Goal: Task Accomplishment & Management: Use online tool/utility

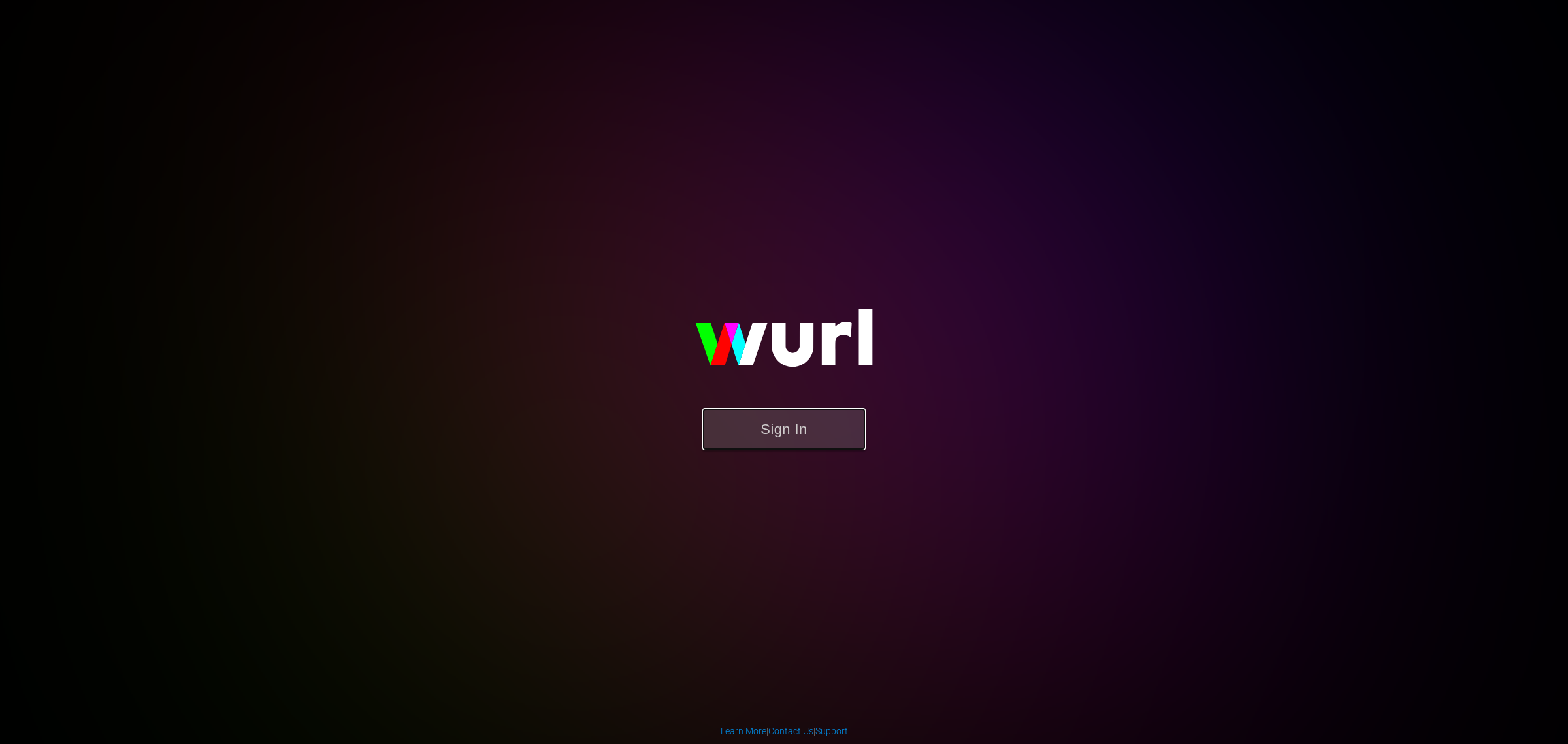
click at [500, 167] on button "Sign In" at bounding box center [784, 429] width 163 height 42
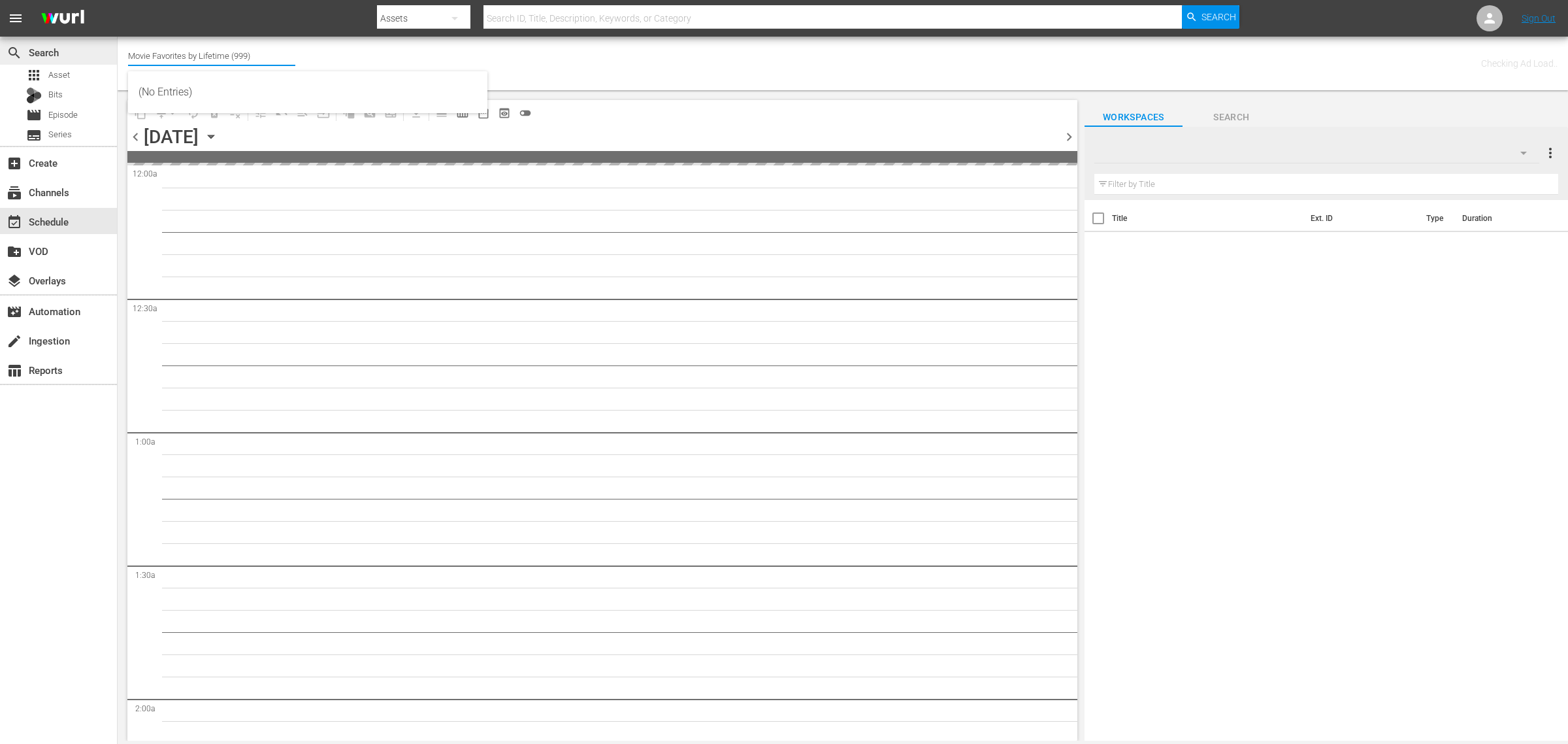
drag, startPoint x: 276, startPoint y: 56, endPoint x: 106, endPoint y: 44, distance: 170.4
click at [117, 0] on div "search Search apps Asset Bits movie Episode subtitles Series add_box Create sub…" at bounding box center [842, 0] width 1450 height 0
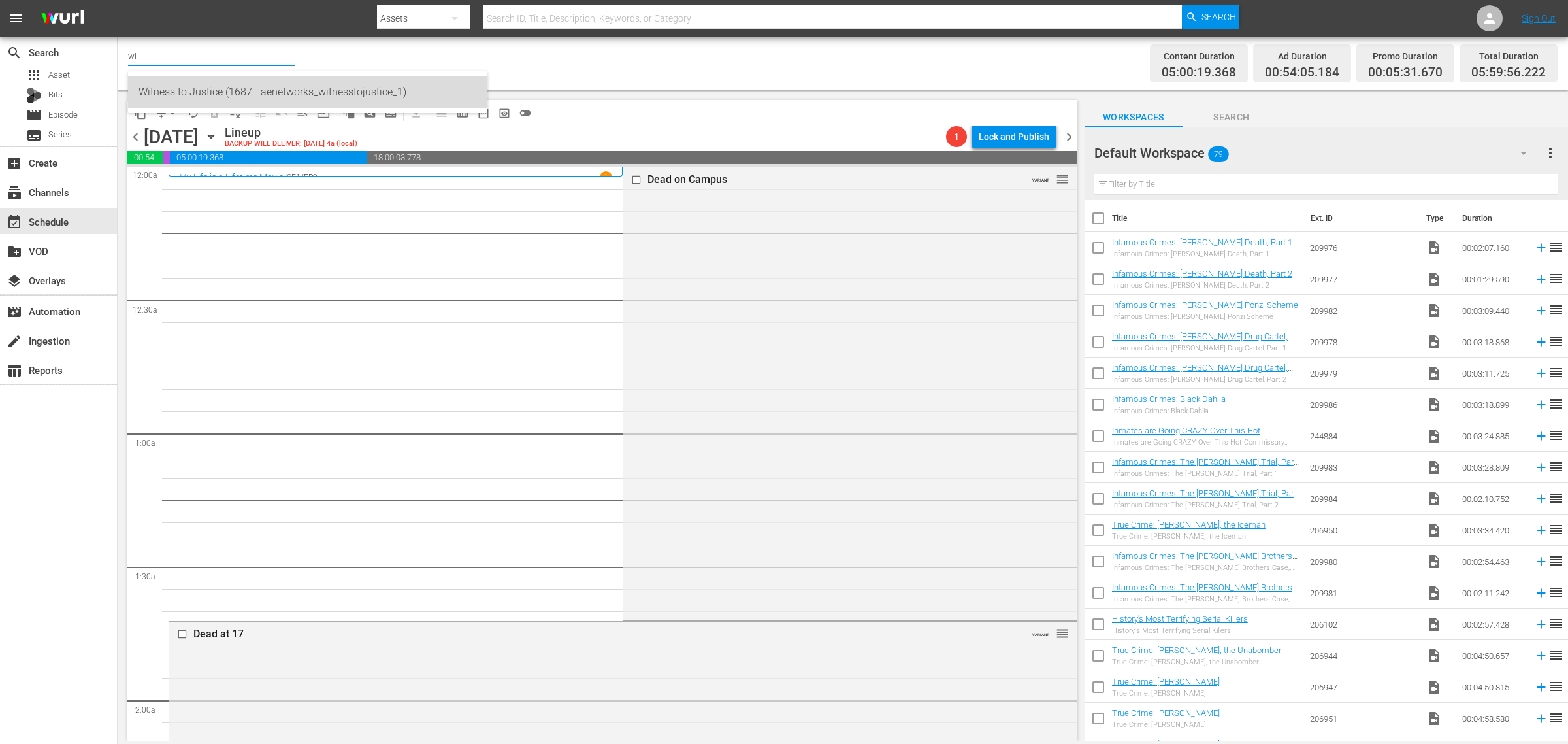
click at [167, 95] on div "Witness to Justice (1687 - aenetworks_witnesstojustice_1)" at bounding box center [308, 92] width 339 height 31
type input "Witness to Justice (1687 - aenetworks_witnesstojustice_1)"
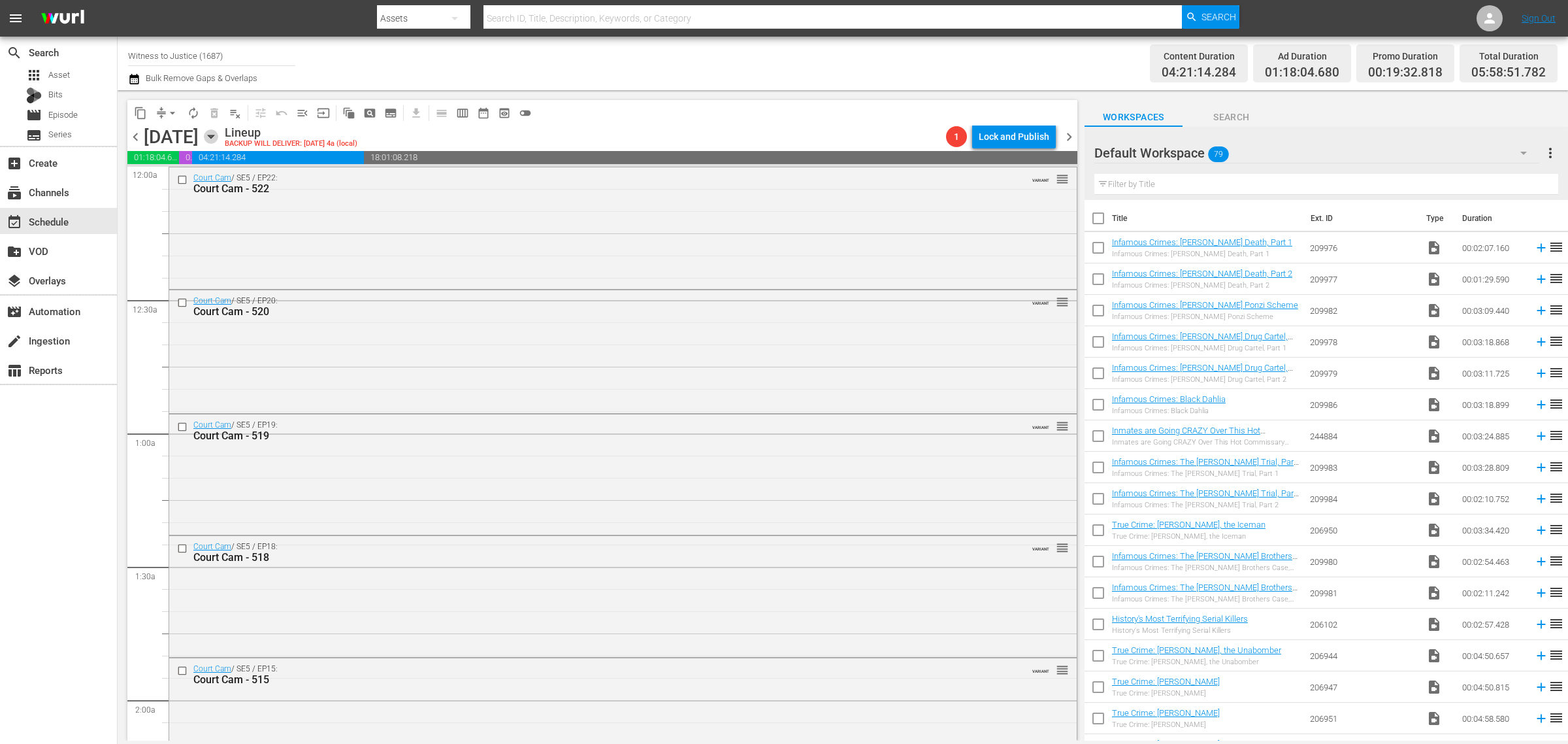
click at [218, 138] on icon "button" at bounding box center [211, 136] width 15 height 15
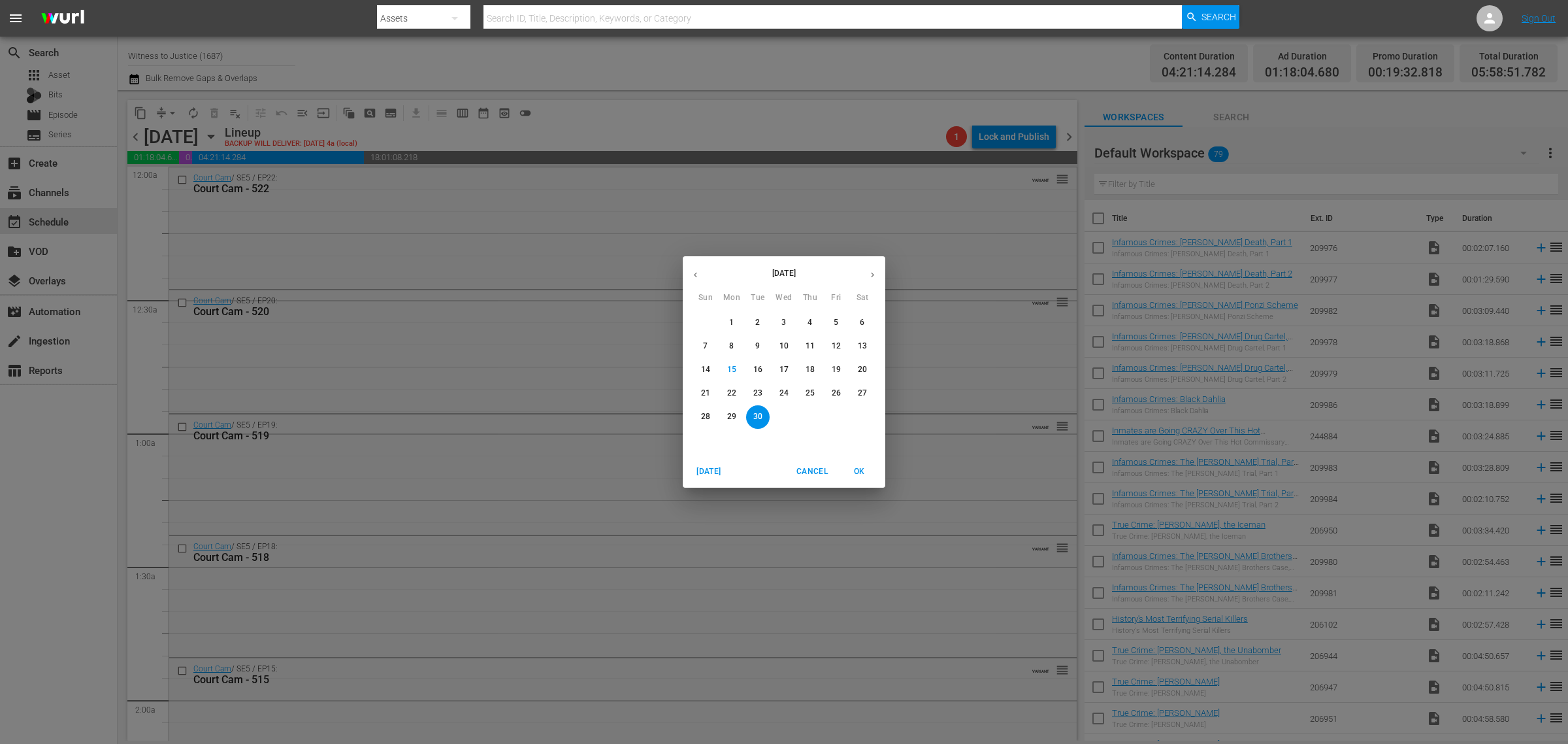
click at [733, 394] on p "22" at bounding box center [731, 393] width 9 height 11
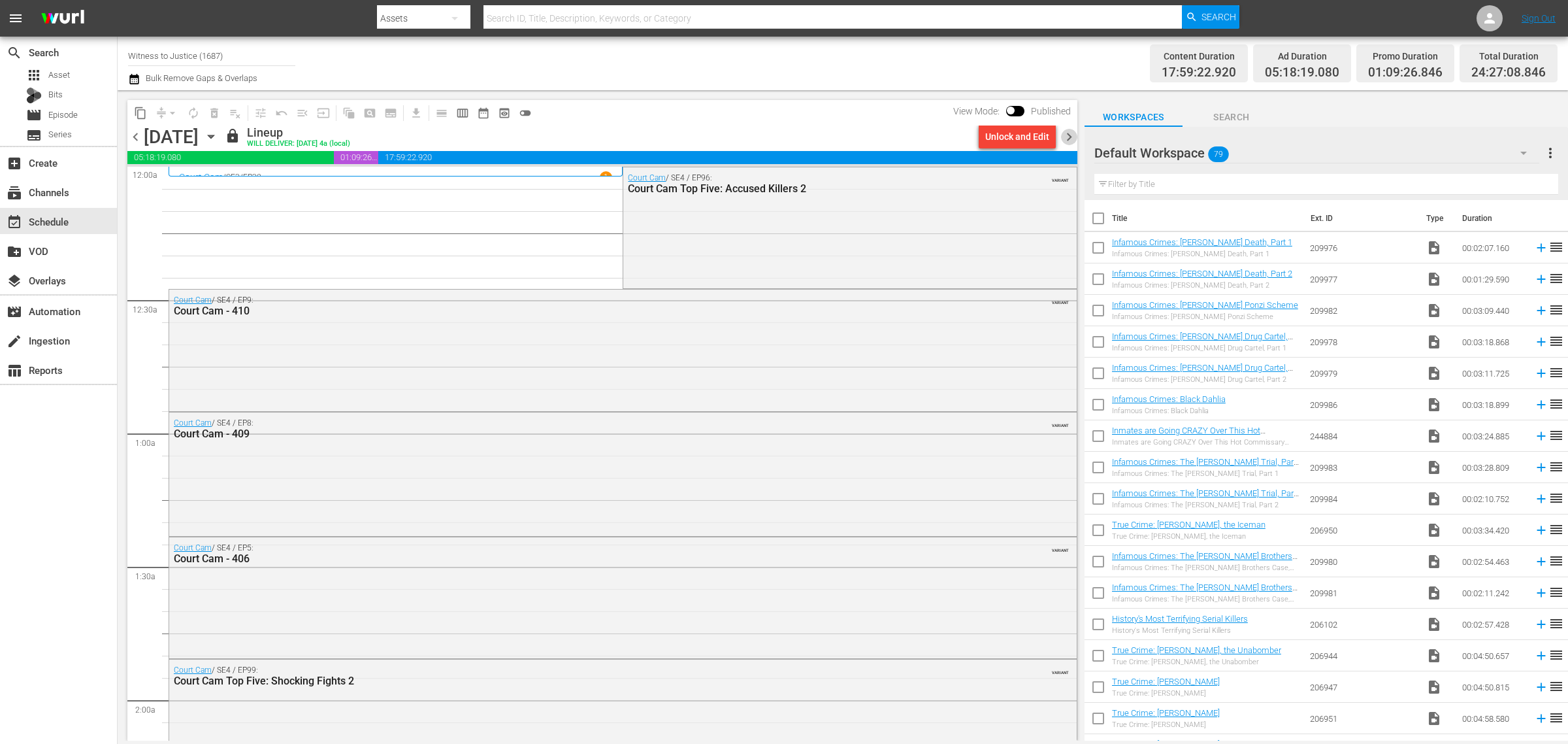
click at [1072, 133] on span "chevron_right" at bounding box center [1069, 137] width 17 height 17
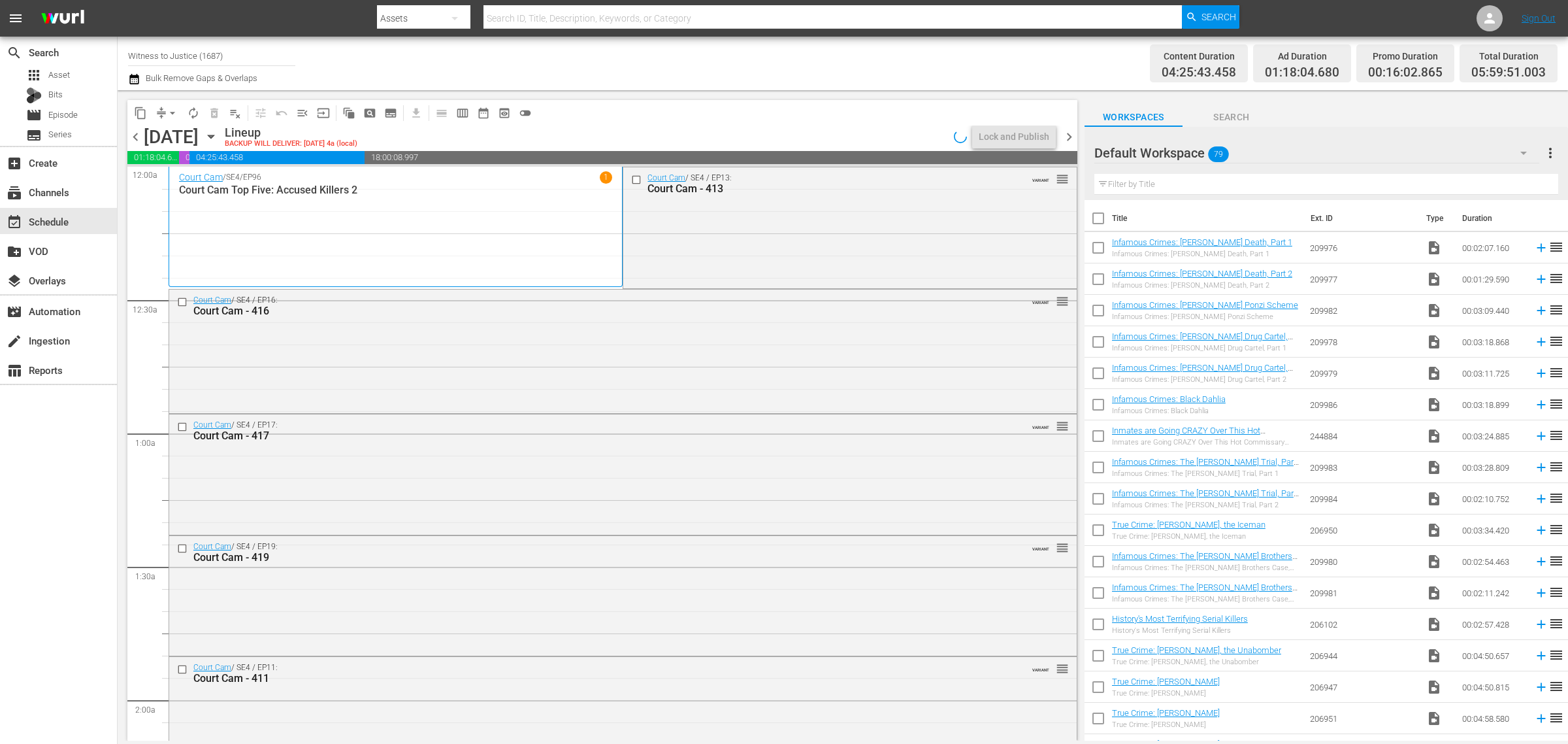
drag, startPoint x: 135, startPoint y: 136, endPoint x: 775, endPoint y: 102, distance: 640.9
click at [135, 136] on span "chevron_left" at bounding box center [135, 137] width 17 height 17
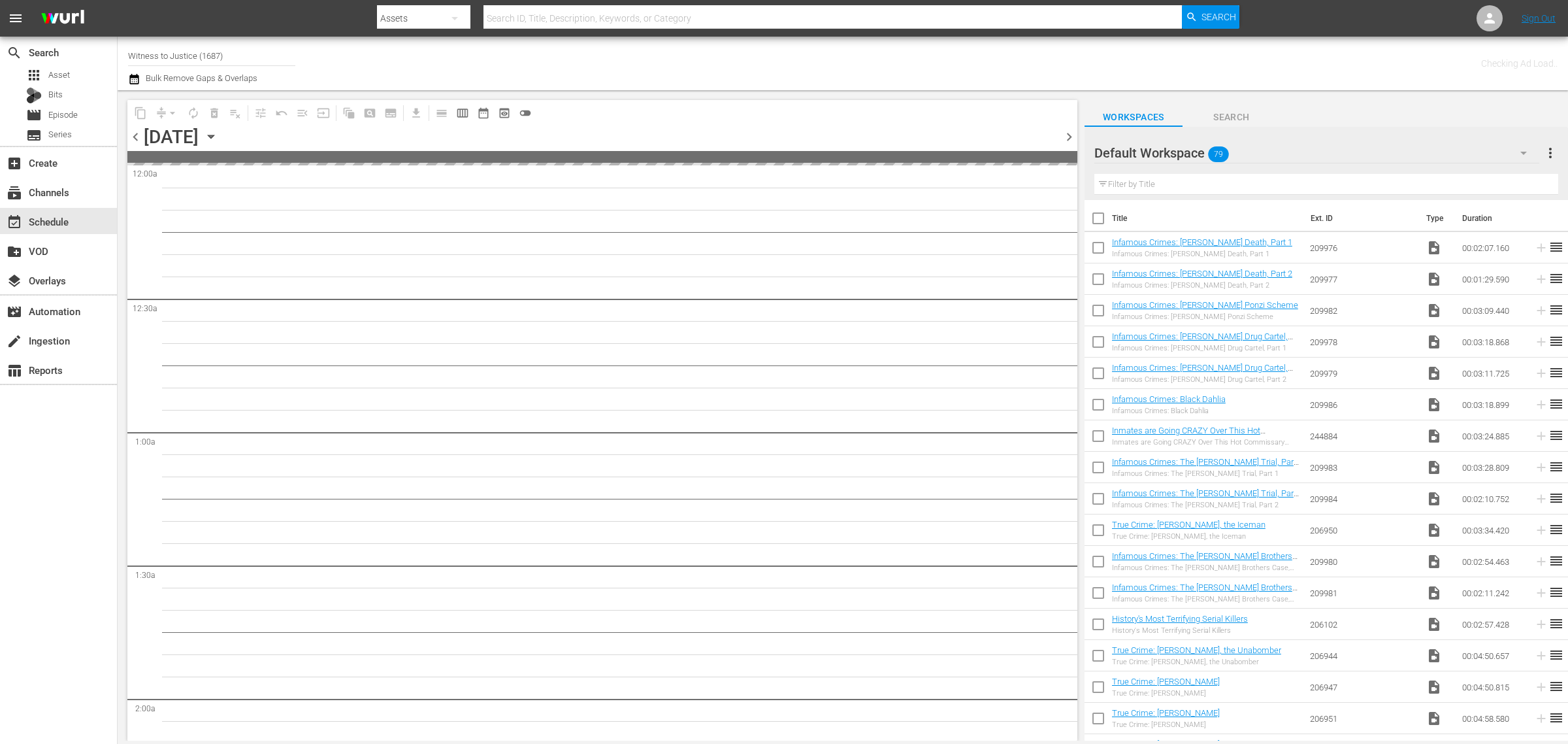
click at [725, 63] on div "Channel Title Witness to Justice (1687) Bulk Remove Gaps & Overlaps" at bounding box center [518, 64] width 780 height 47
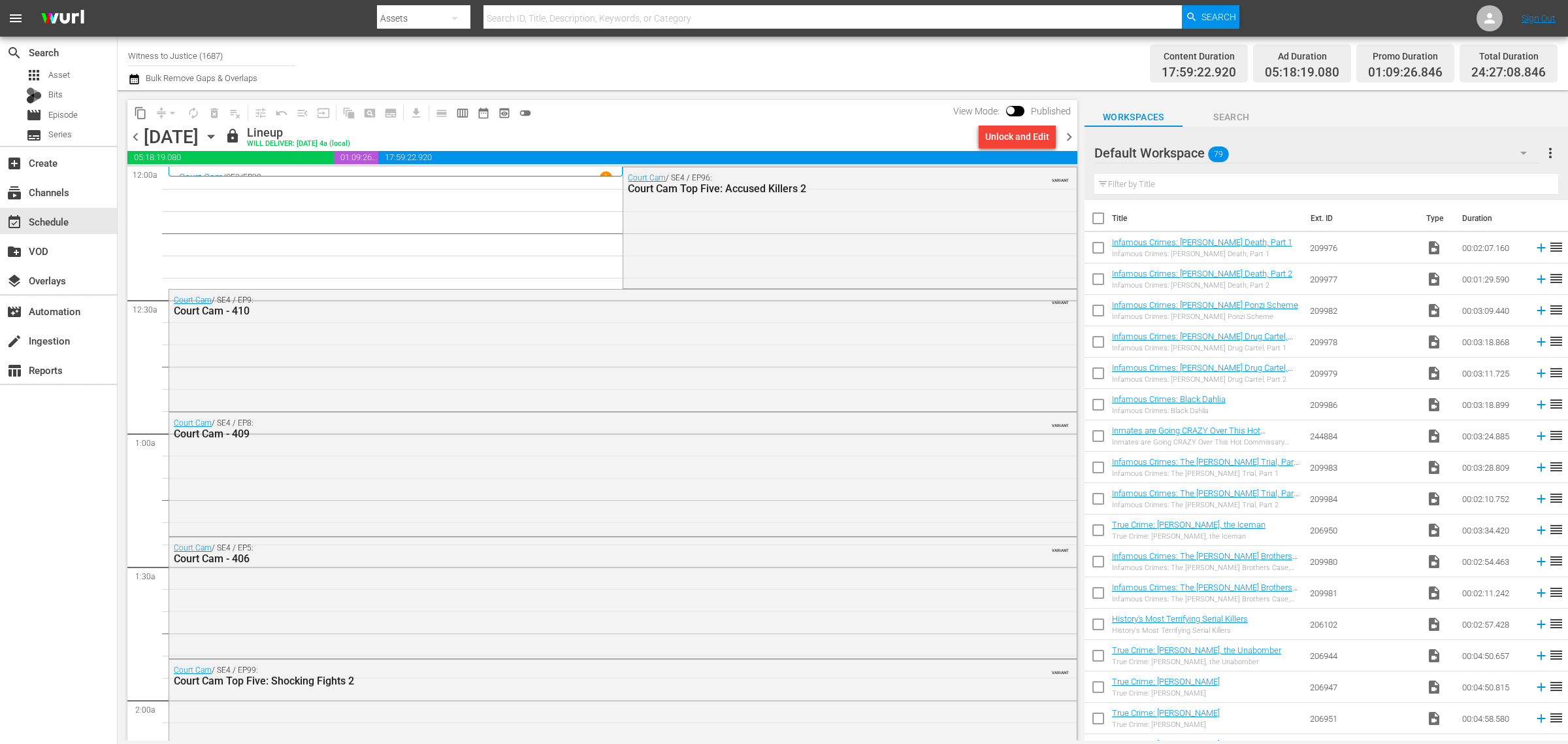
click at [739, 66] on div "Channel Title Witness to Justice (1687) Bulk Remove Gaps & Overlaps" at bounding box center [518, 64] width 780 height 47
click at [134, 138] on span "chevron_left" at bounding box center [135, 137] width 17 height 17
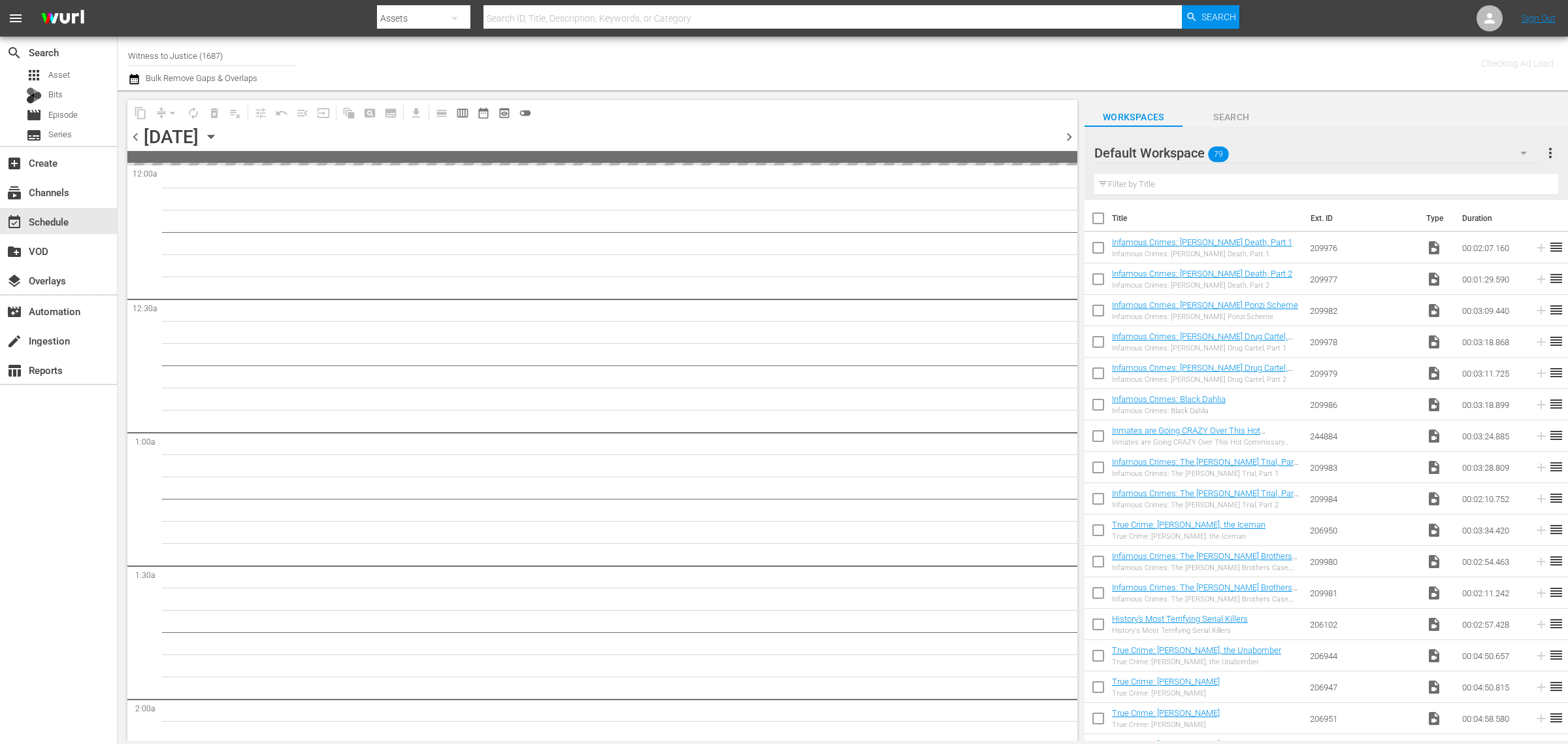
click at [771, 66] on div "Channel Title Witness to Justice (1687) Bulk Remove Gaps & Overlaps" at bounding box center [518, 64] width 780 height 47
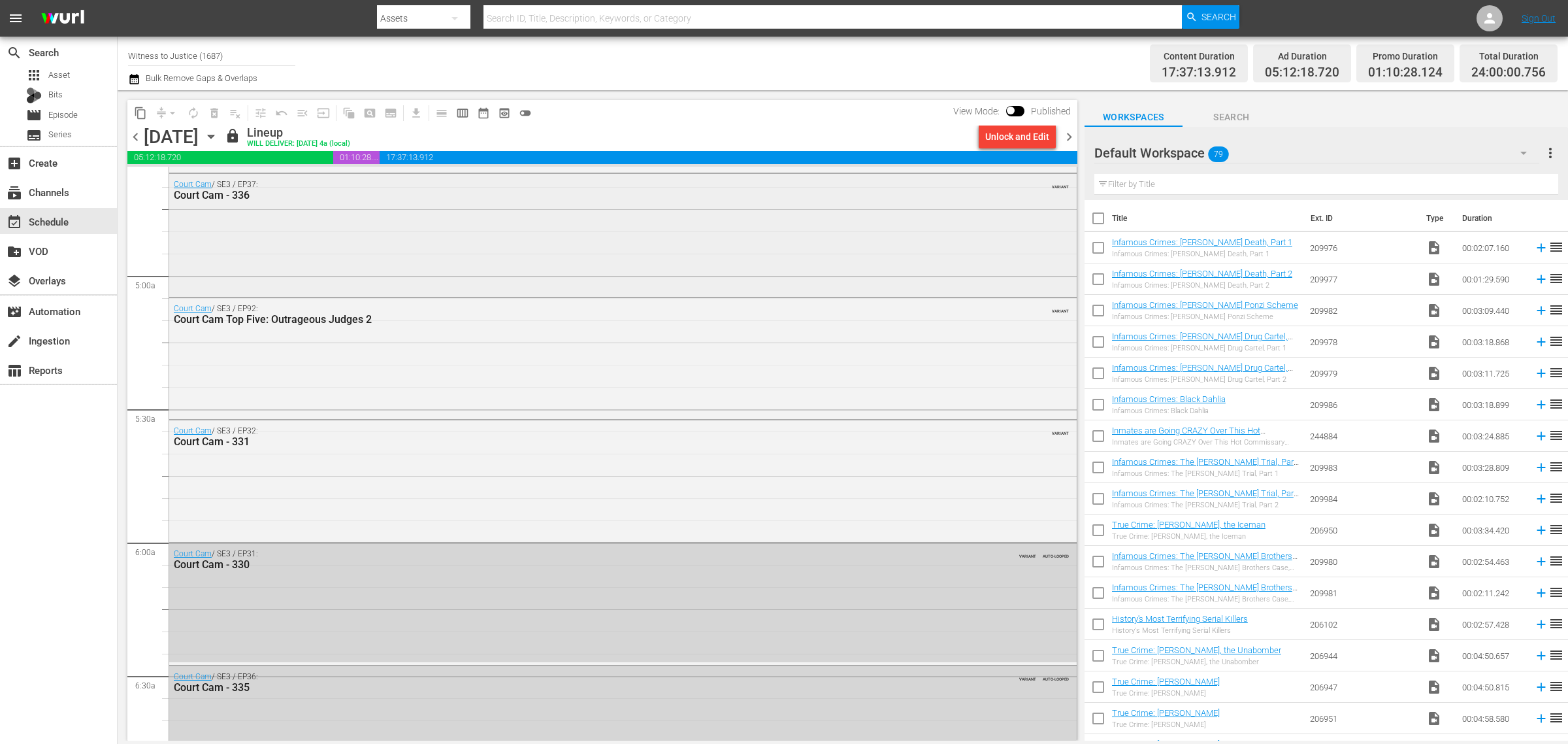
scroll to position [1225, 0]
click at [462, 507] on div "Court Cam / SE3 / EP32: Court Cam - 331 VARIANT" at bounding box center [623, 478] width 907 height 119
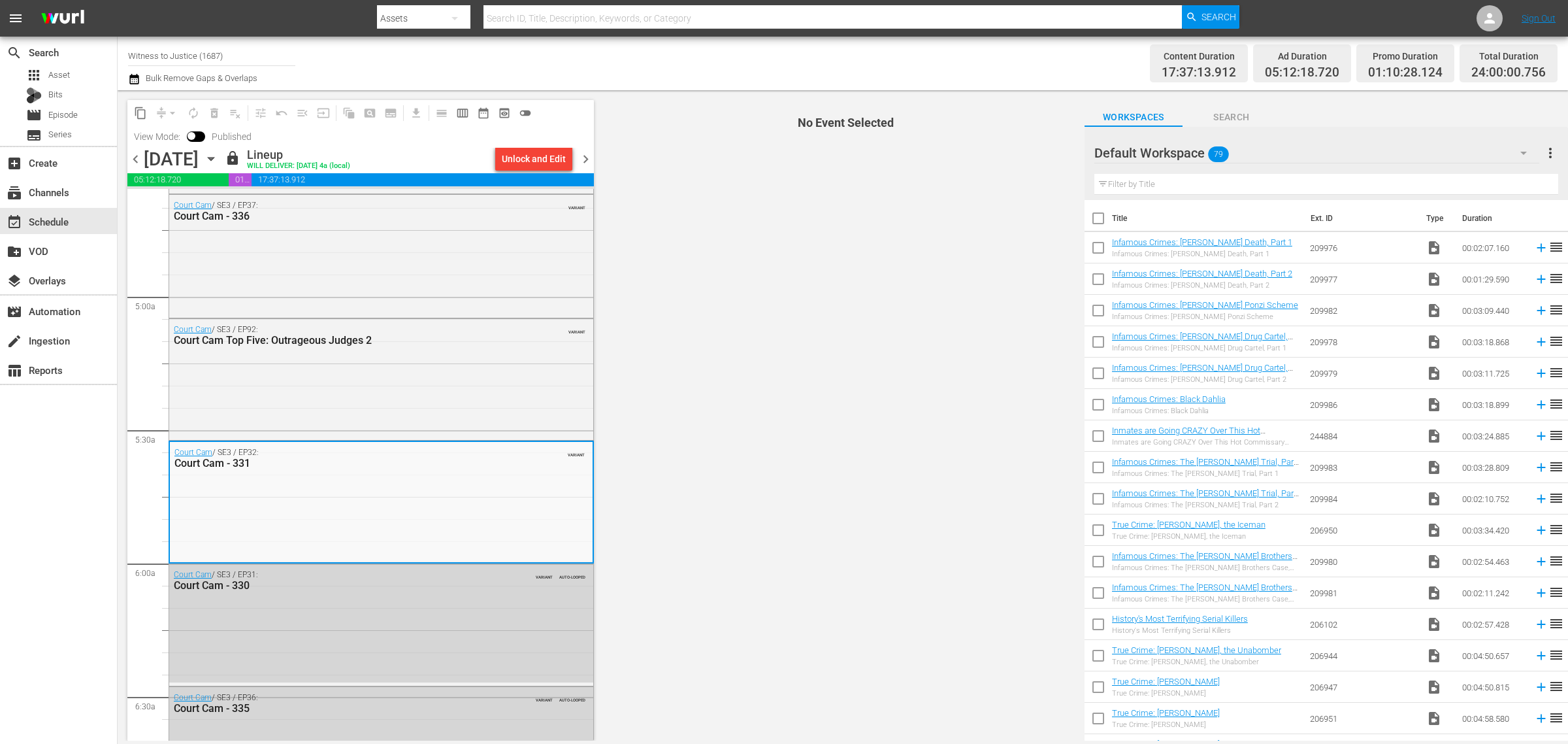
click at [674, 54] on div "Channel Title Witness to Justice (1687) Bulk Remove Gaps & Overlaps" at bounding box center [518, 64] width 780 height 47
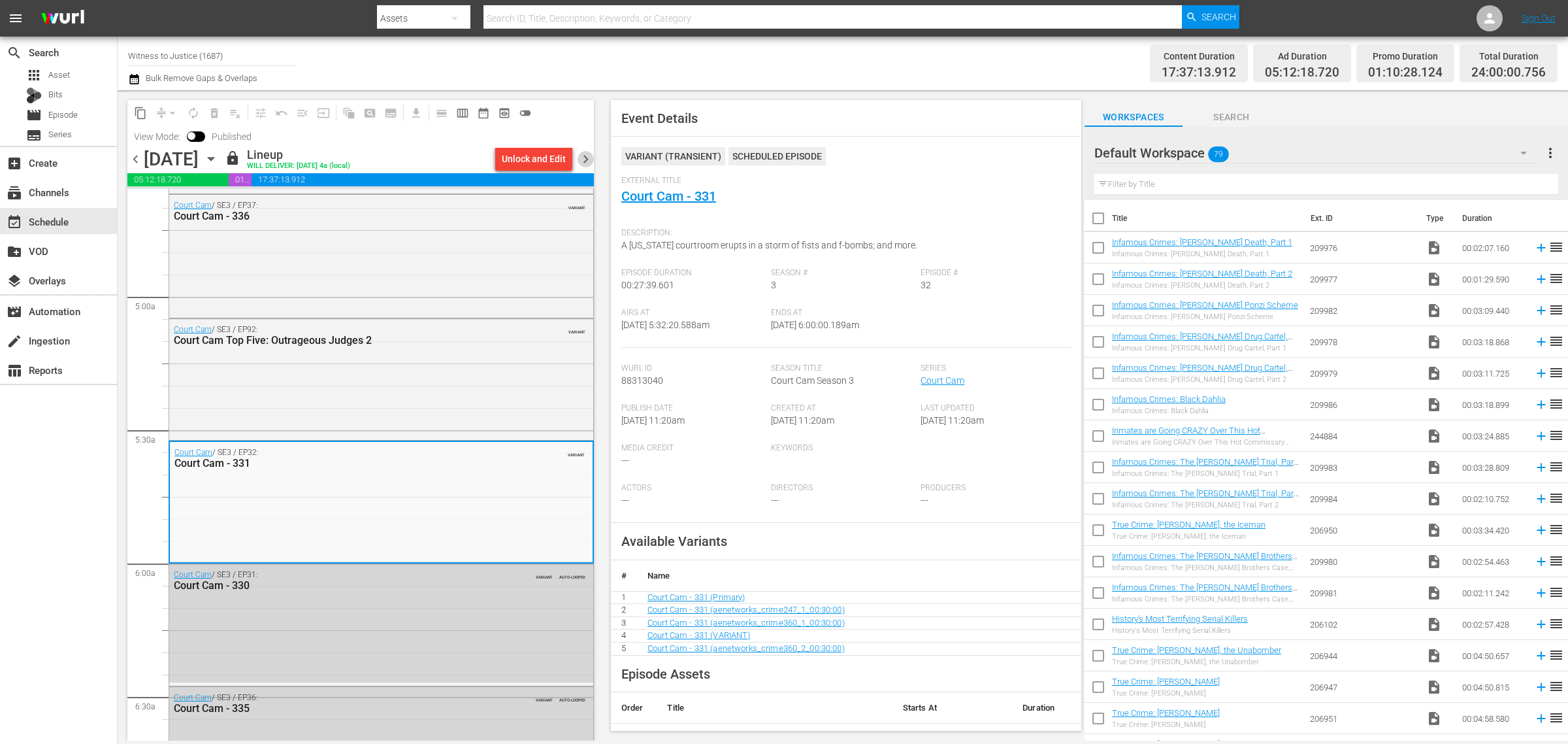
click at [582, 158] on span "chevron_right" at bounding box center [586, 159] width 17 height 17
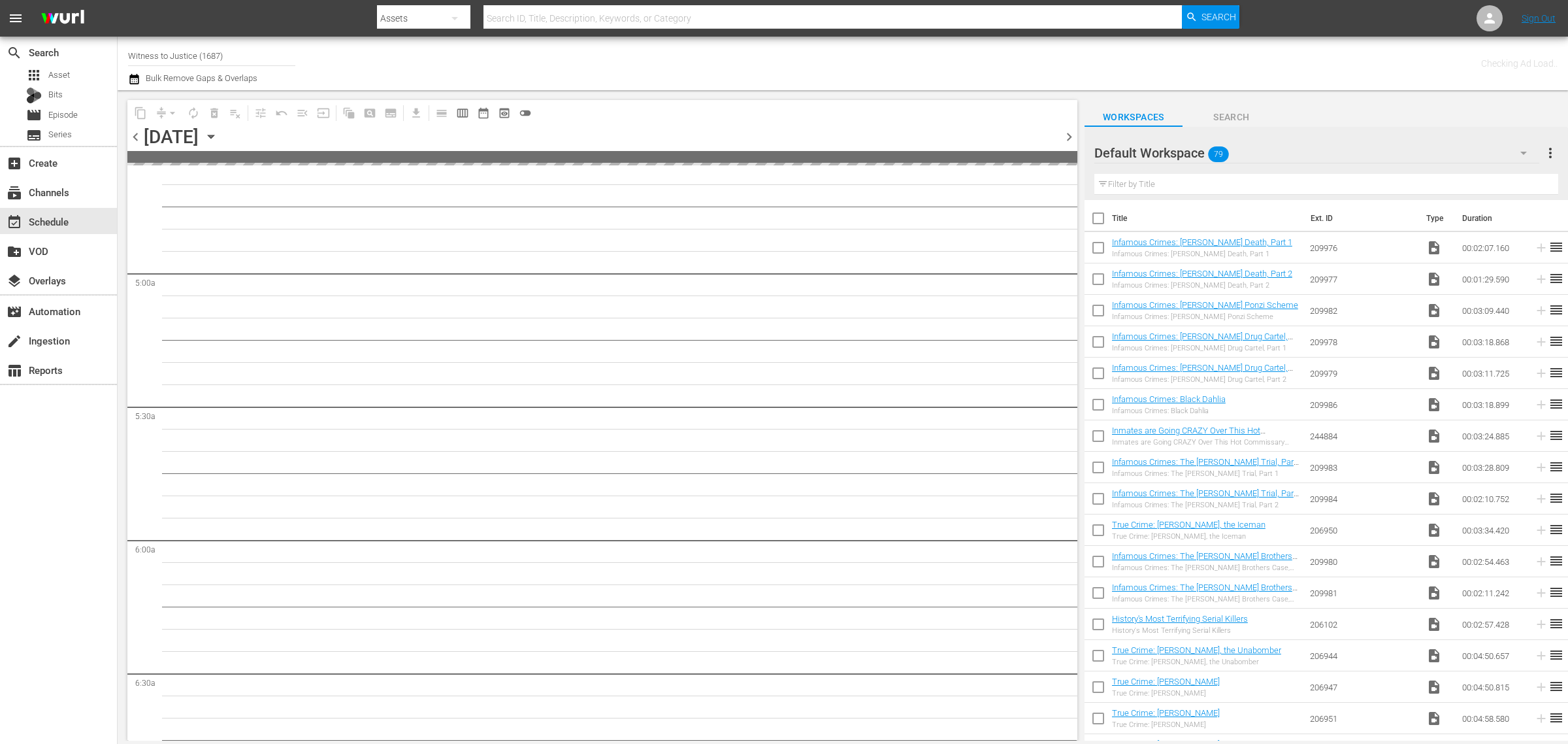
click at [961, 55] on div "Checking Ad Load.." at bounding box center [1232, 64] width 650 height 47
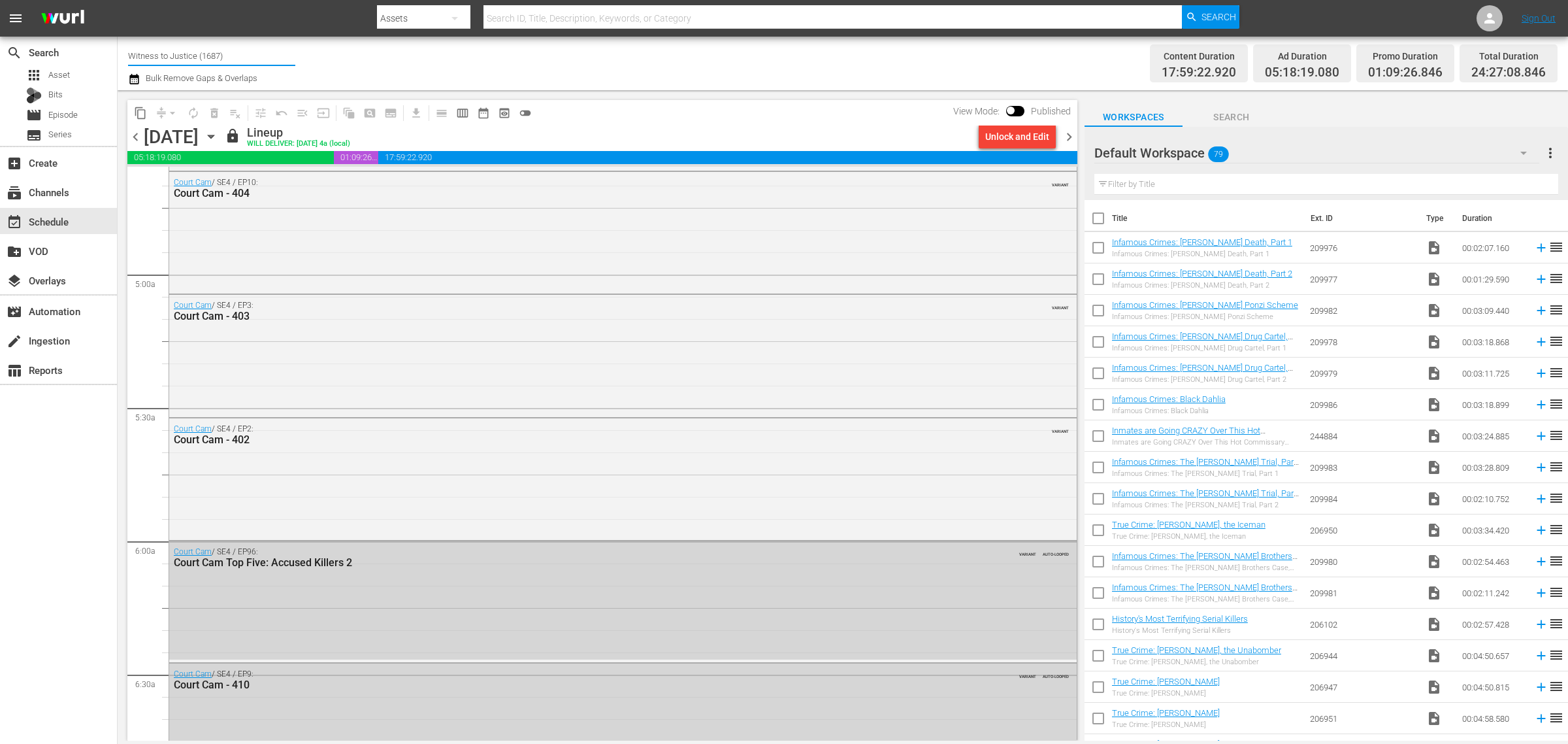
drag, startPoint x: 254, startPoint y: 53, endPoint x: -332, endPoint y: 38, distance: 586.2
click at [0, 38] on html "menu Search By Assets Search ID, Title, Description, Keywords, or Category Sear…" at bounding box center [784, 372] width 1568 height 744
click at [236, 89] on div "60 Days In Jail (International) (2077 - ae_networks_60daysininternational_1)" at bounding box center [308, 92] width 339 height 31
type input "60 Days In Jail (International) (2077 - ae_networks_60daysininternational_1)"
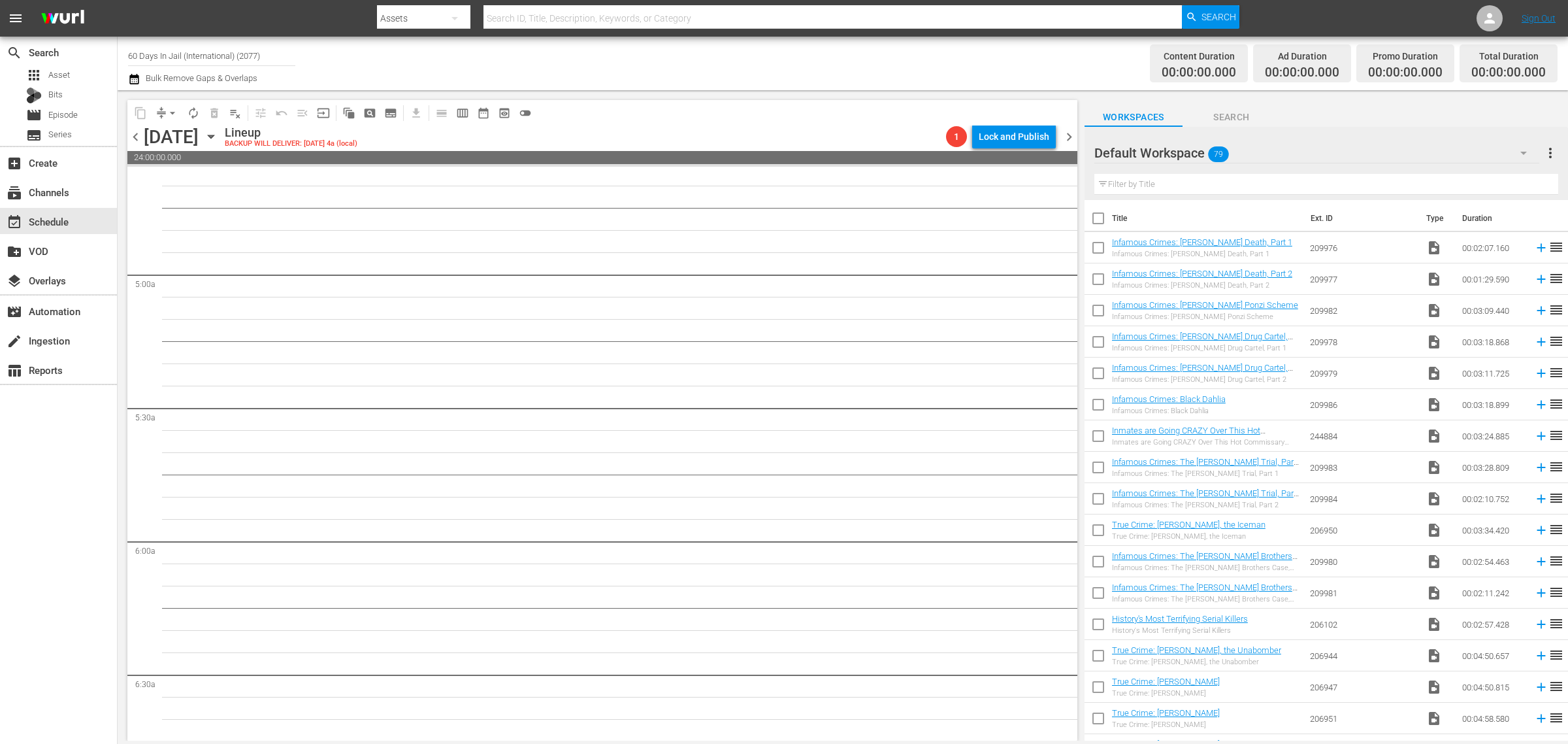
click at [214, 137] on icon "button" at bounding box center [211, 137] width 6 height 3
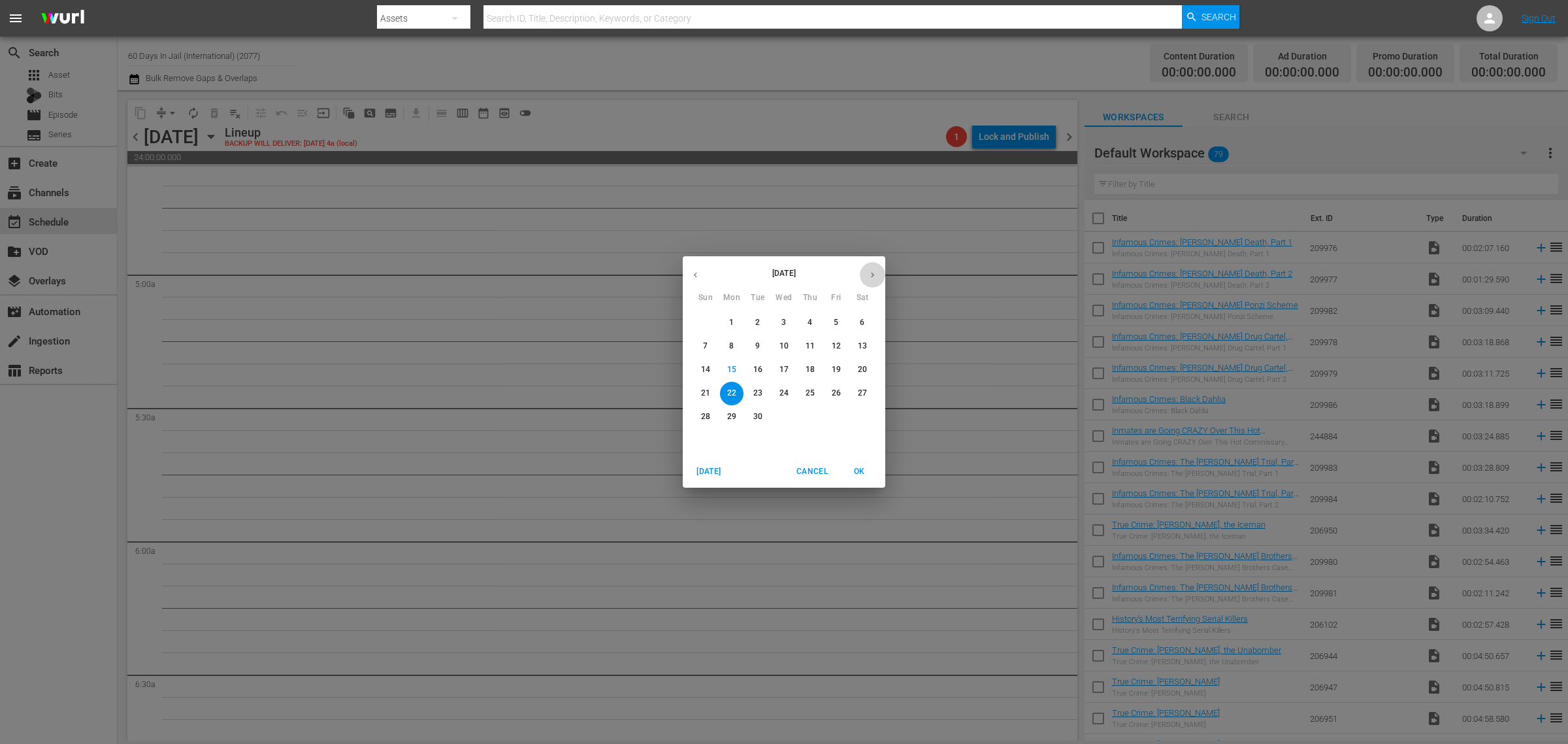
click at [869, 275] on icon "button" at bounding box center [872, 275] width 10 height 10
click at [780, 413] on p "29" at bounding box center [784, 417] width 9 height 11
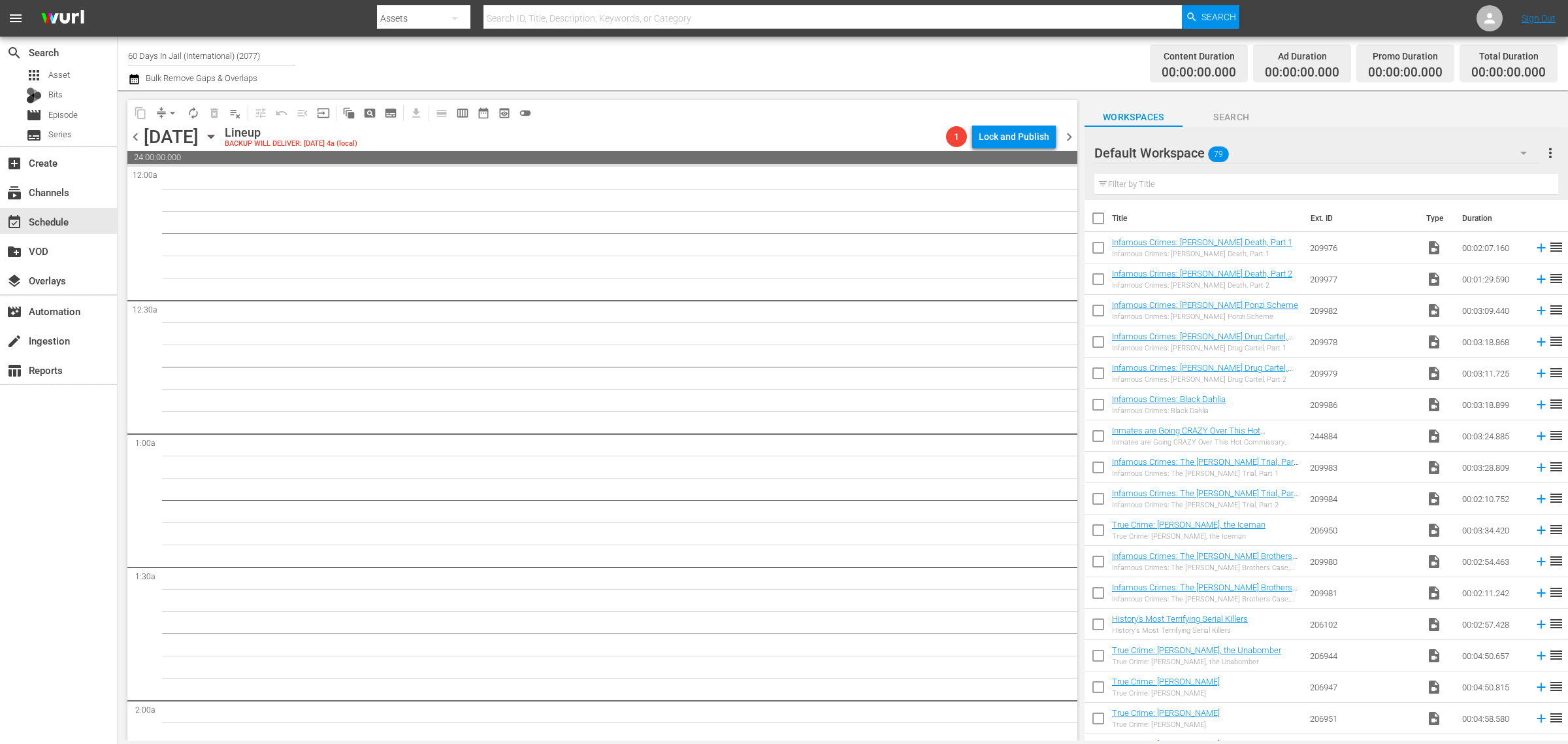
click at [1068, 136] on span "chevron_right" at bounding box center [1069, 137] width 17 height 17
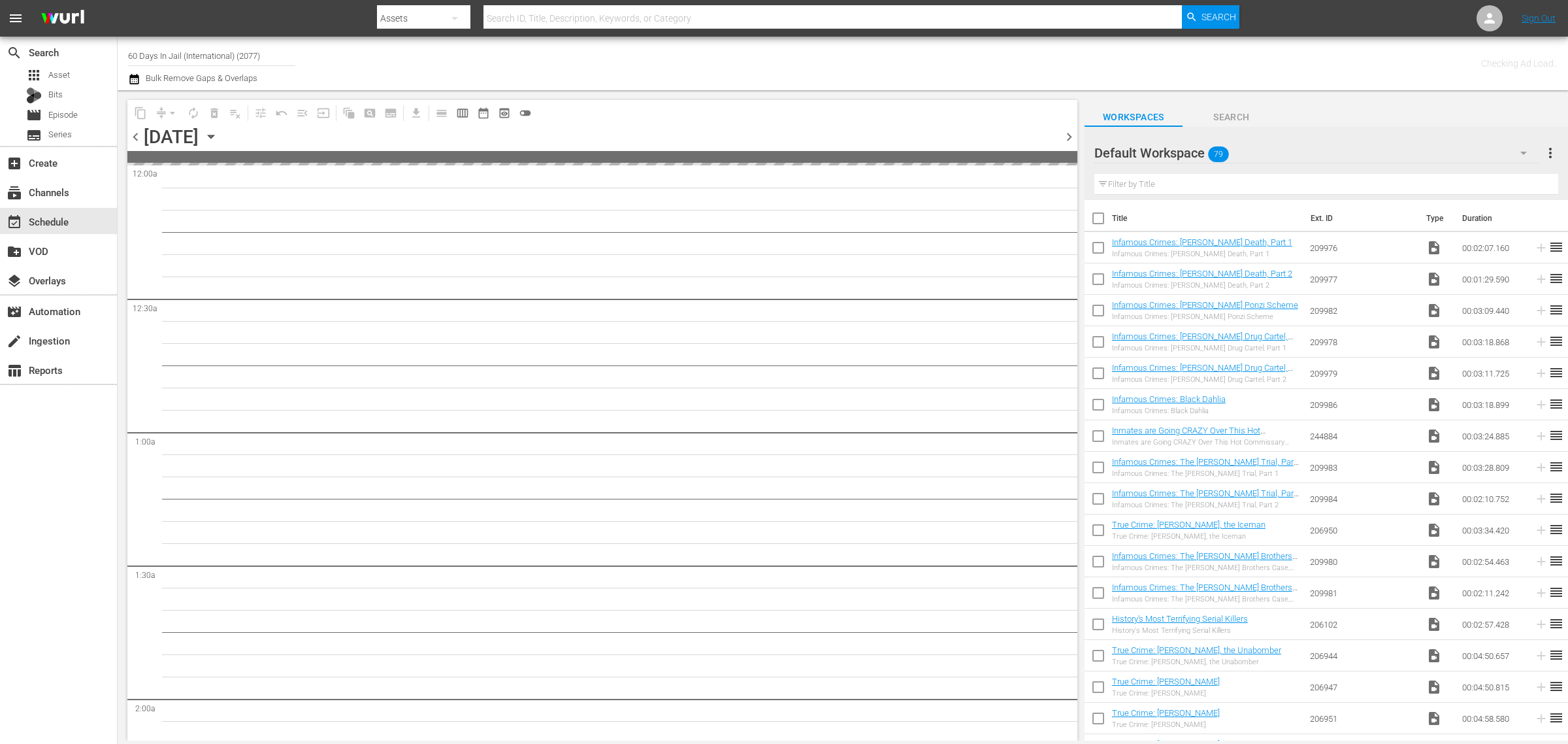
click at [676, 66] on div "Channel Title 60 Days In Jail (International) (2077) Bulk Remove Gaps & Overlaps" at bounding box center [518, 64] width 780 height 47
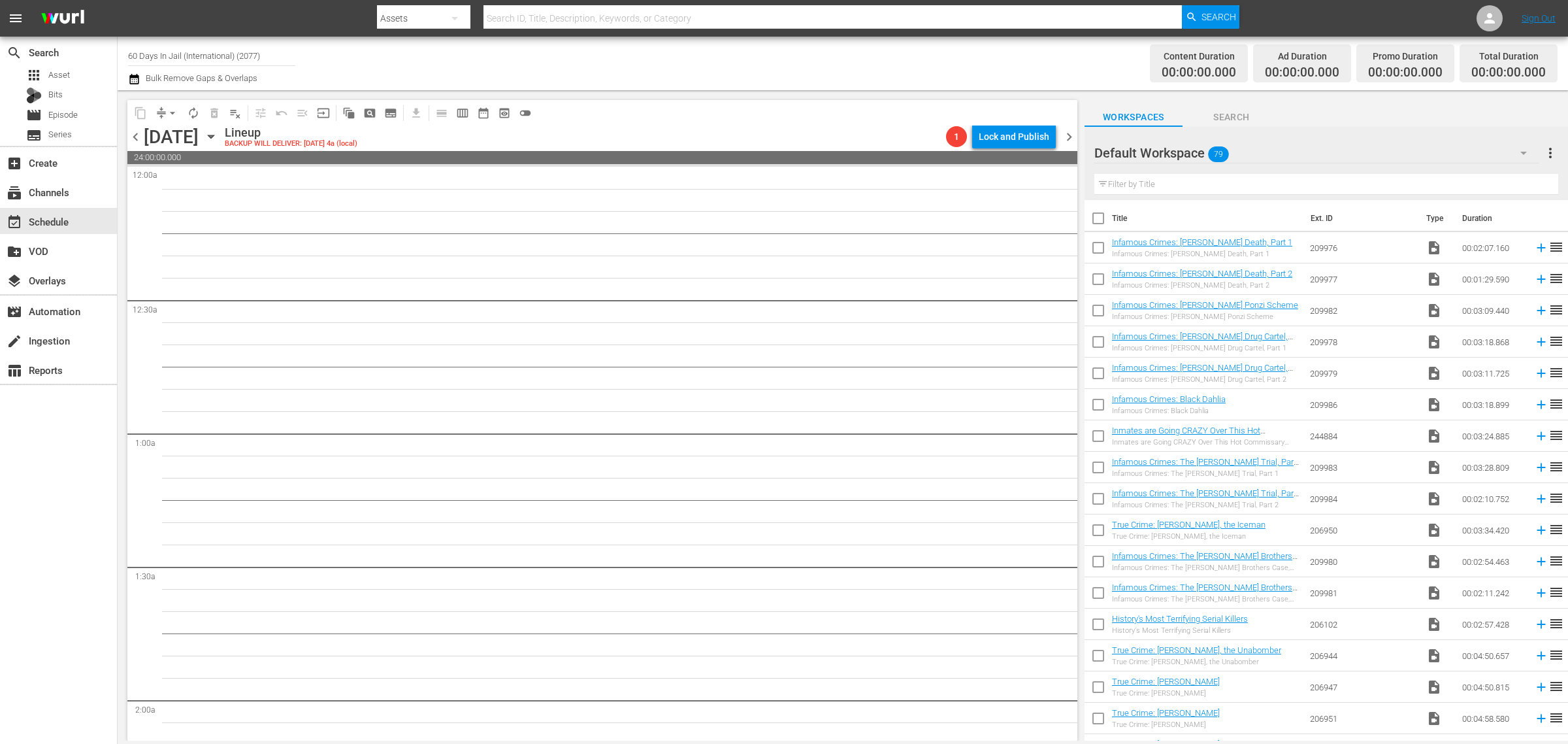
click at [713, 60] on div "Channel Title 60 Days In Jail (International) (2077) Bulk Remove Gaps & Overlaps" at bounding box center [518, 64] width 780 height 47
drag, startPoint x: 812, startPoint y: 46, endPoint x: 712, endPoint y: 66, distance: 102.0
click at [812, 46] on div "Channel Title 60 Days In Jail (International) (2077) Bulk Remove Gaps & Overlaps" at bounding box center [518, 64] width 780 height 47
click at [135, 132] on span "chevron_left" at bounding box center [135, 137] width 17 height 17
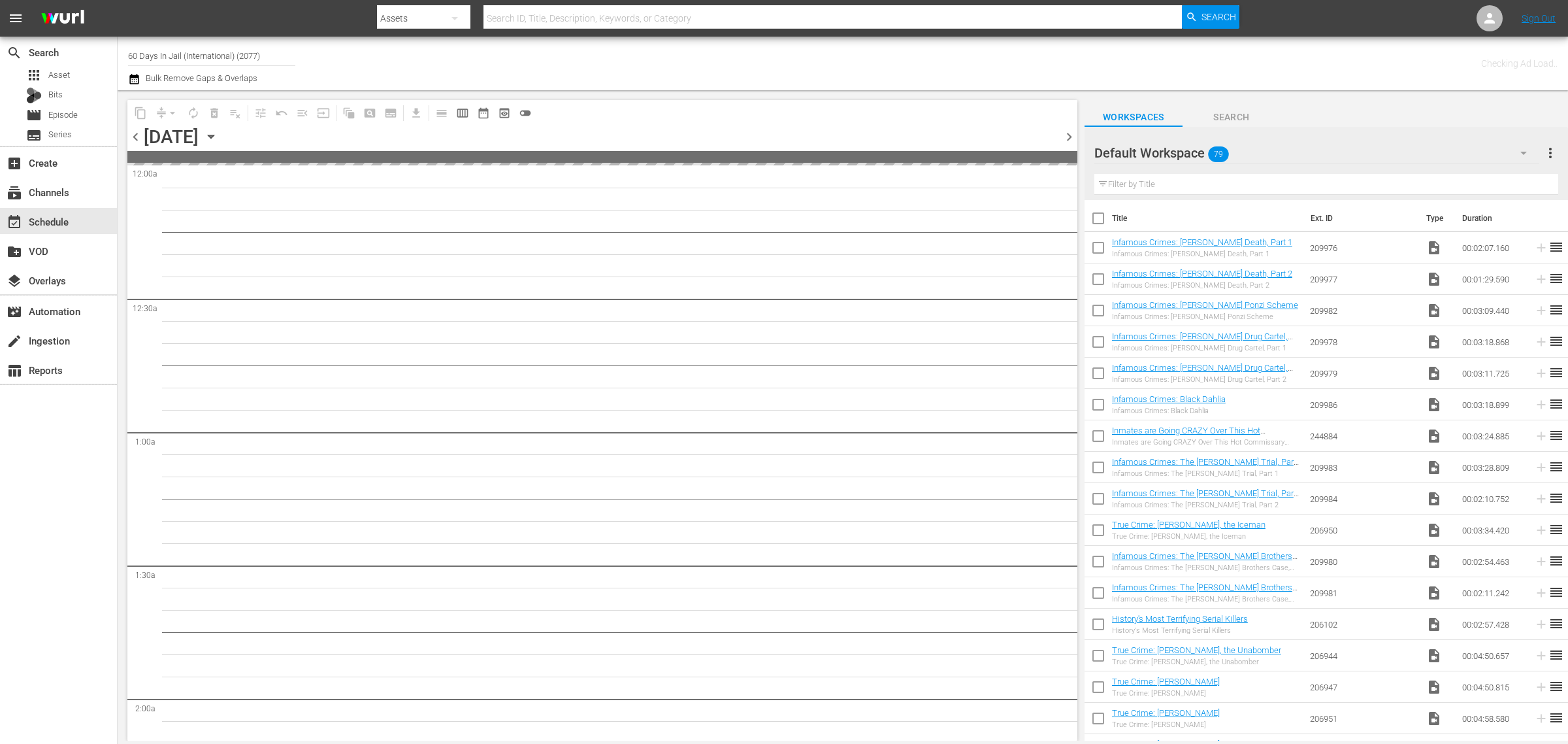
click at [706, 72] on div "Channel Title 60 Days In Jail (International) (2077) Bulk Remove Gaps & Overlaps" at bounding box center [518, 64] width 780 height 47
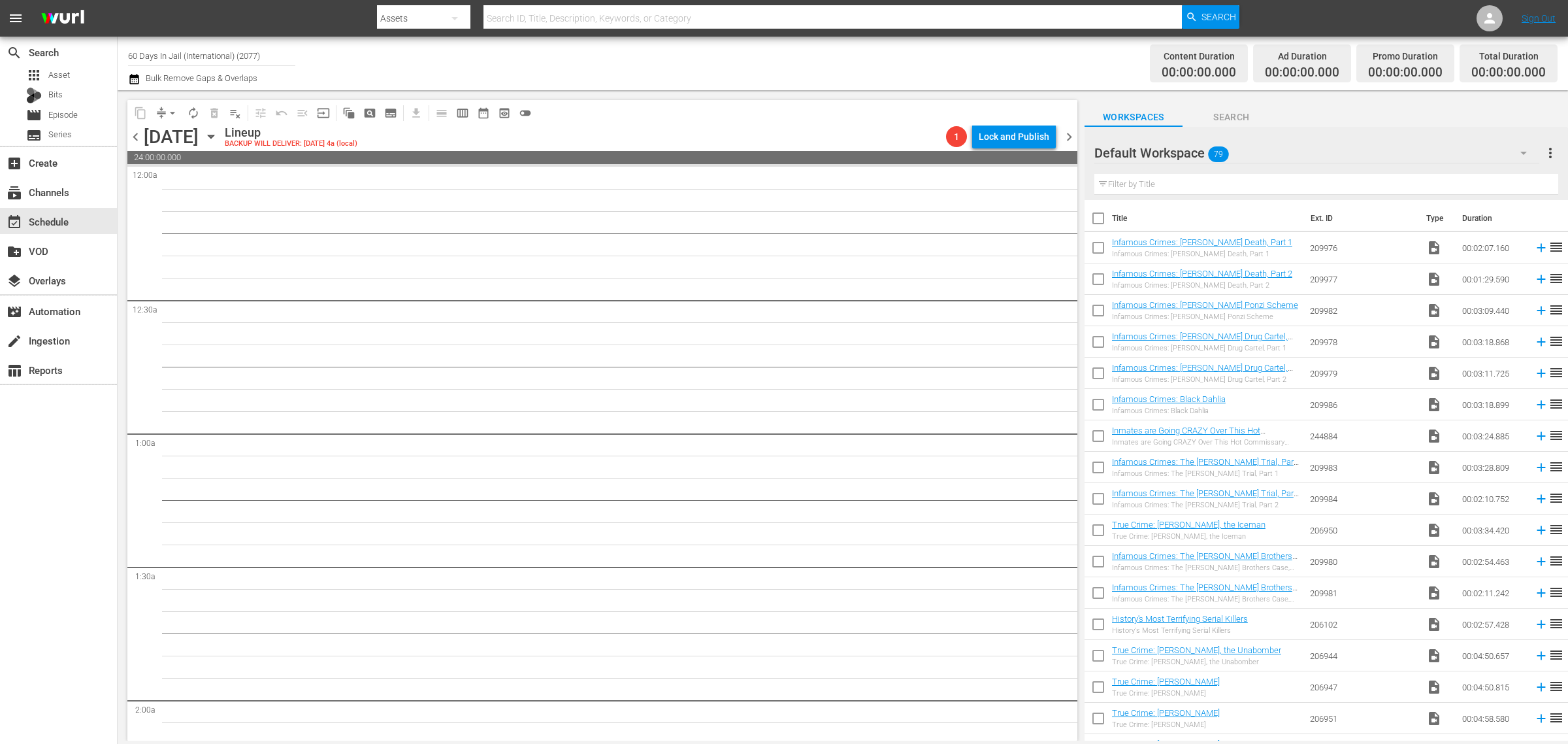
click at [692, 64] on div "Channel Title 60 Days In Jail (International) (2077) Bulk Remove Gaps & Overlaps" at bounding box center [518, 64] width 780 height 47
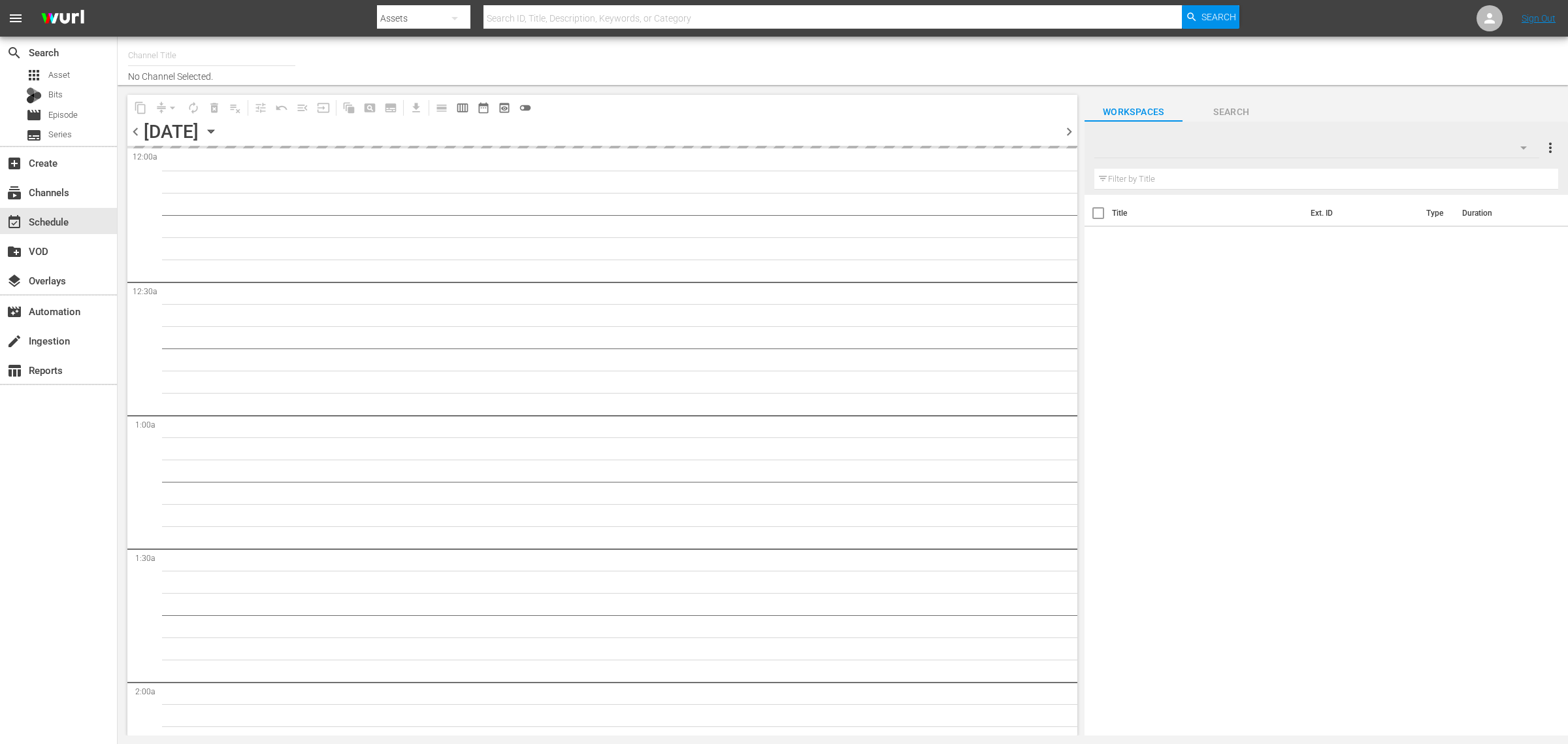
type input "60 Days In Jail (International) (2077)"
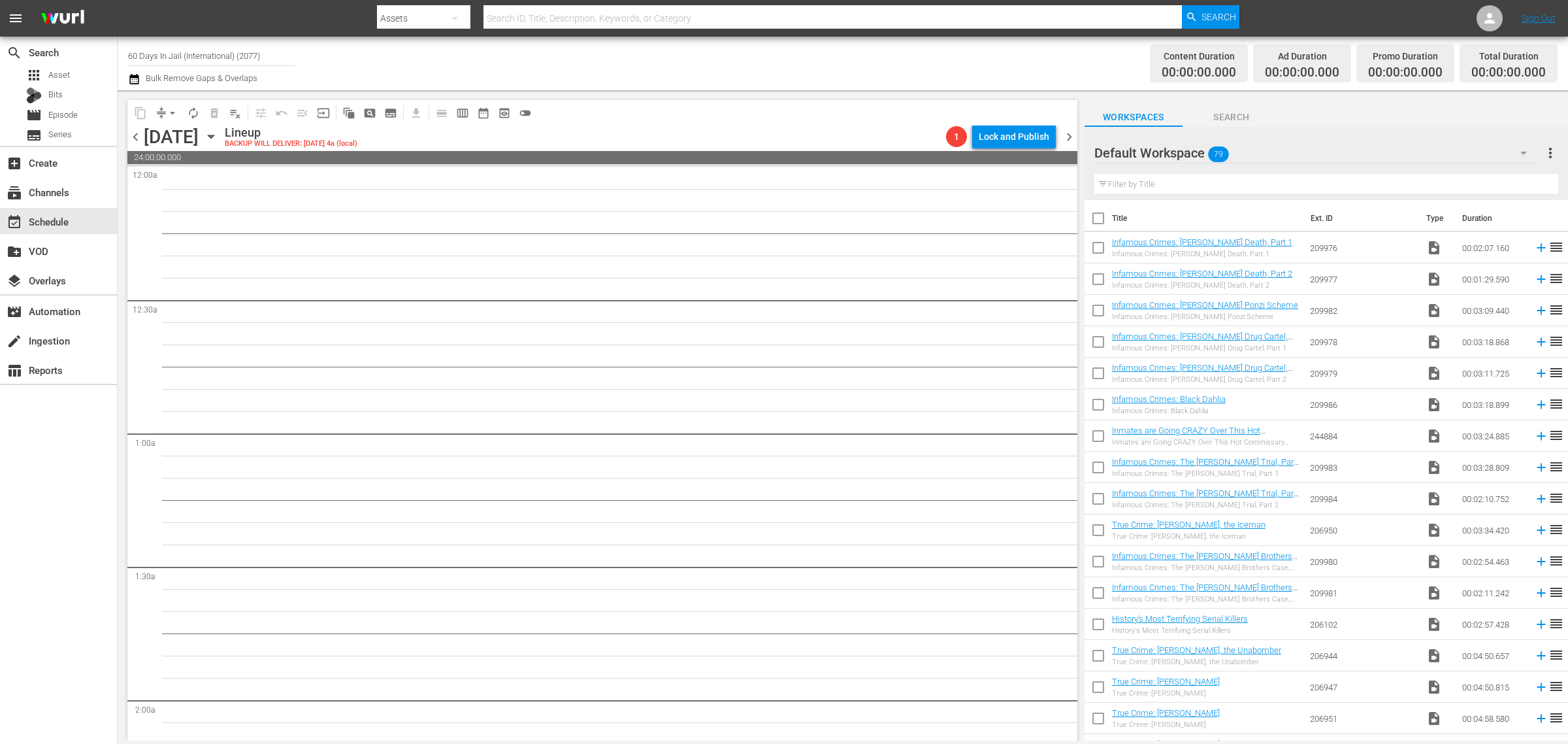
click at [730, 44] on div "Channel Title 60 Days In Jail (International) (2077) Bulk Remove Gaps & Overlaps" at bounding box center [518, 64] width 780 height 47
